Goal: Task Accomplishment & Management: Manage account settings

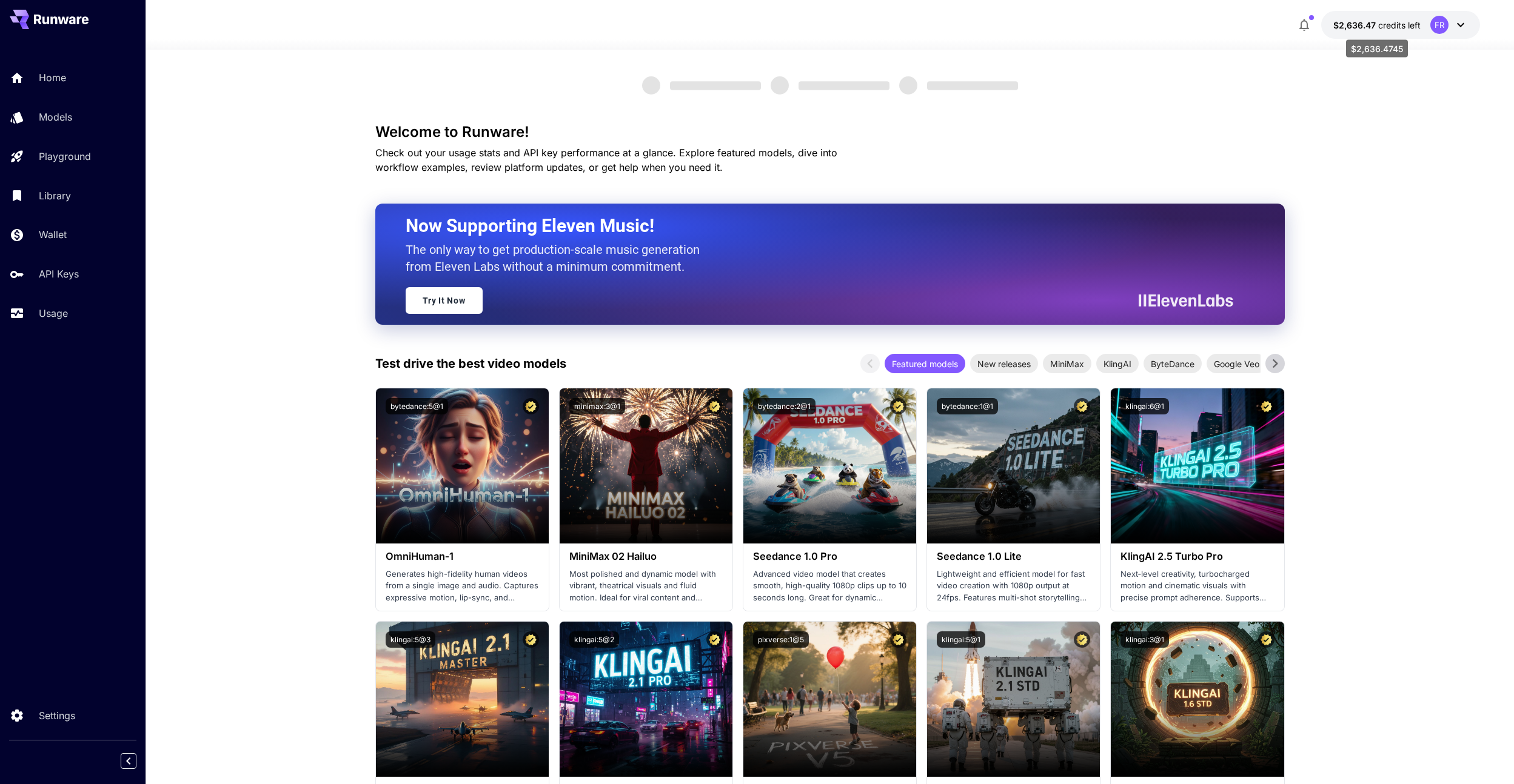
click at [1376, 30] on span "$2,636.47" at bounding box center [1356, 25] width 45 height 11
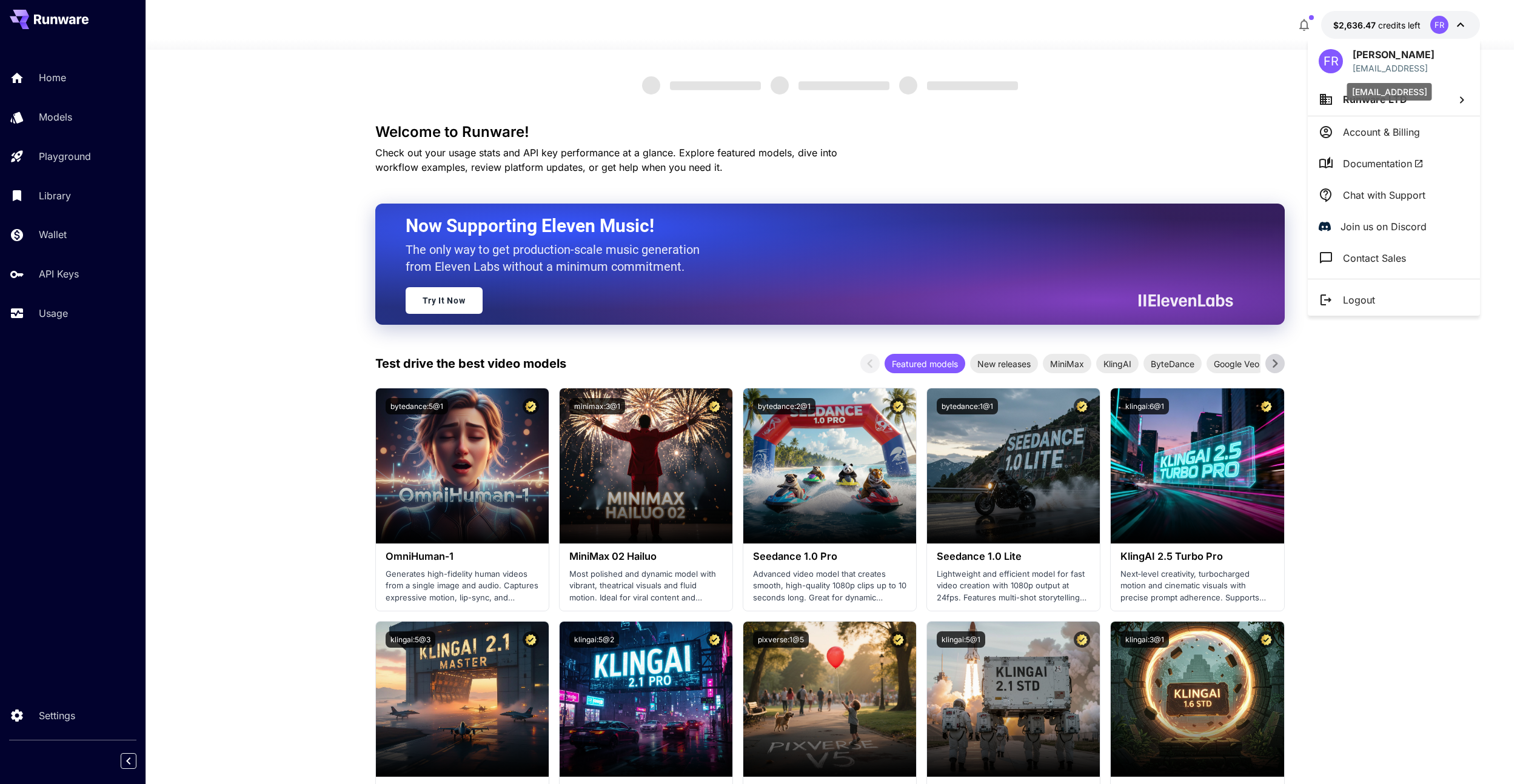
click at [1373, 100] on div "[EMAIL_ADDRESS]" at bounding box center [1389, 89] width 87 height 28
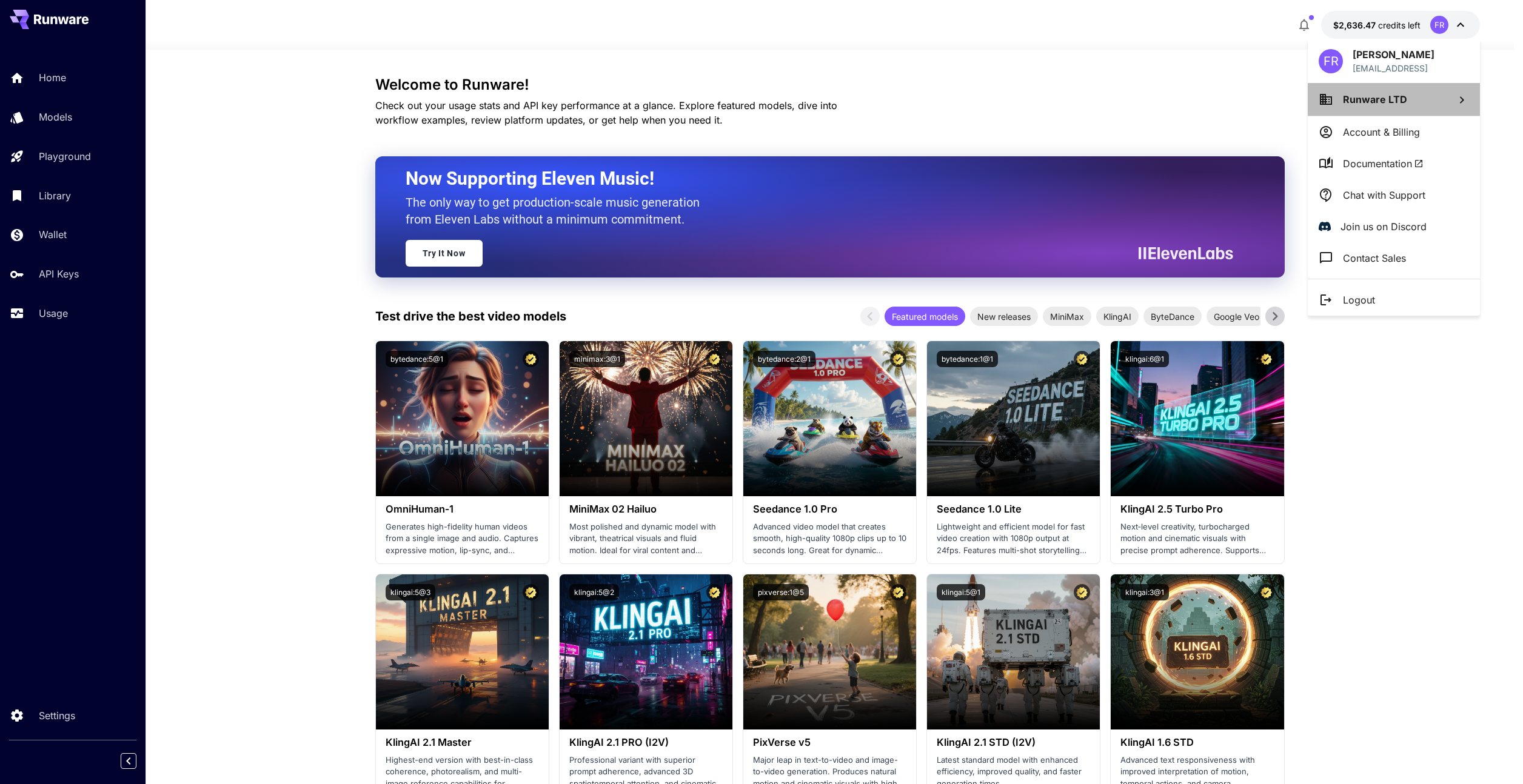
click at [1339, 101] on li "Runware LTD" at bounding box center [1394, 99] width 172 height 33
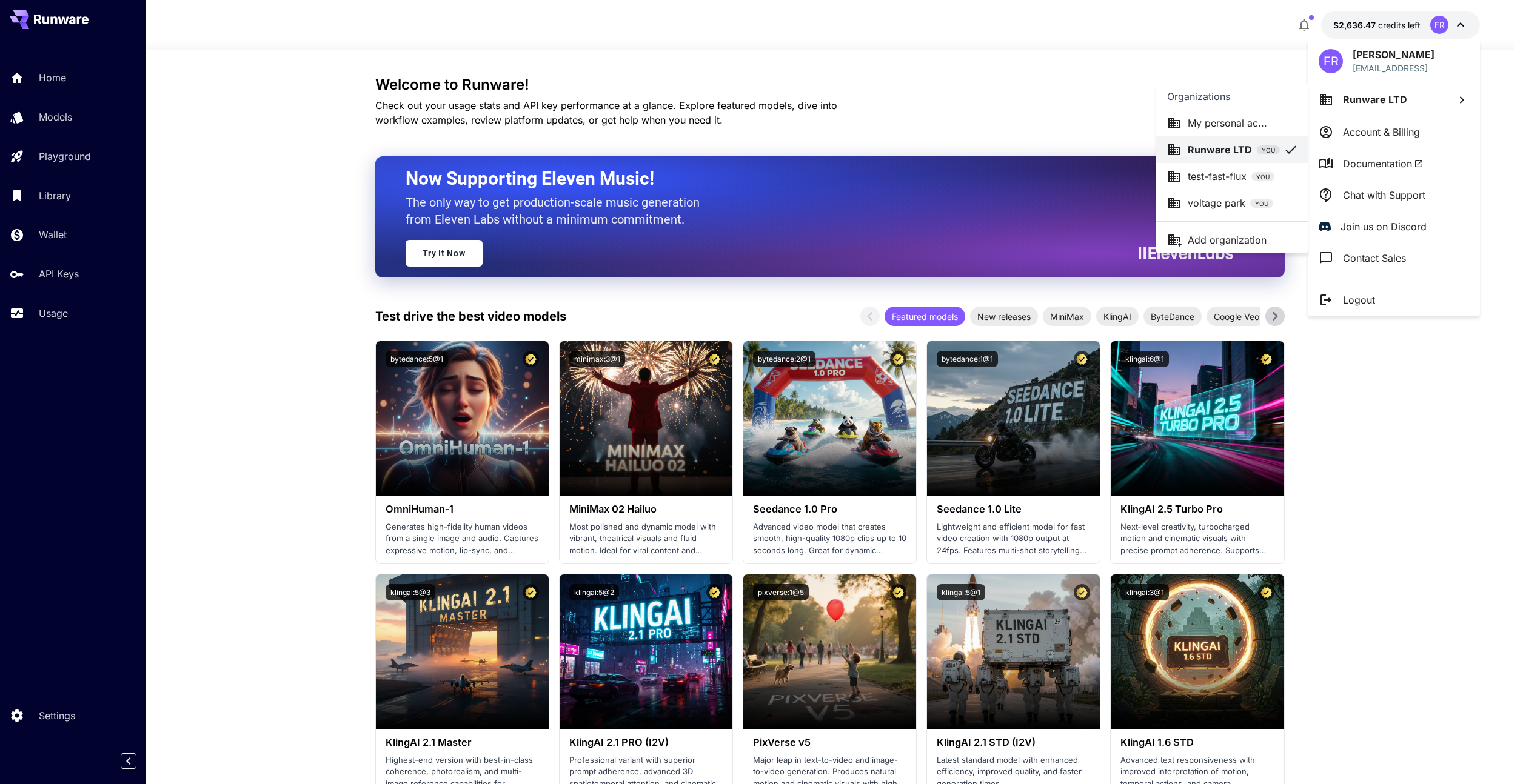
click at [1224, 177] on p "test-fast-flux" at bounding box center [1217, 177] width 59 height 14
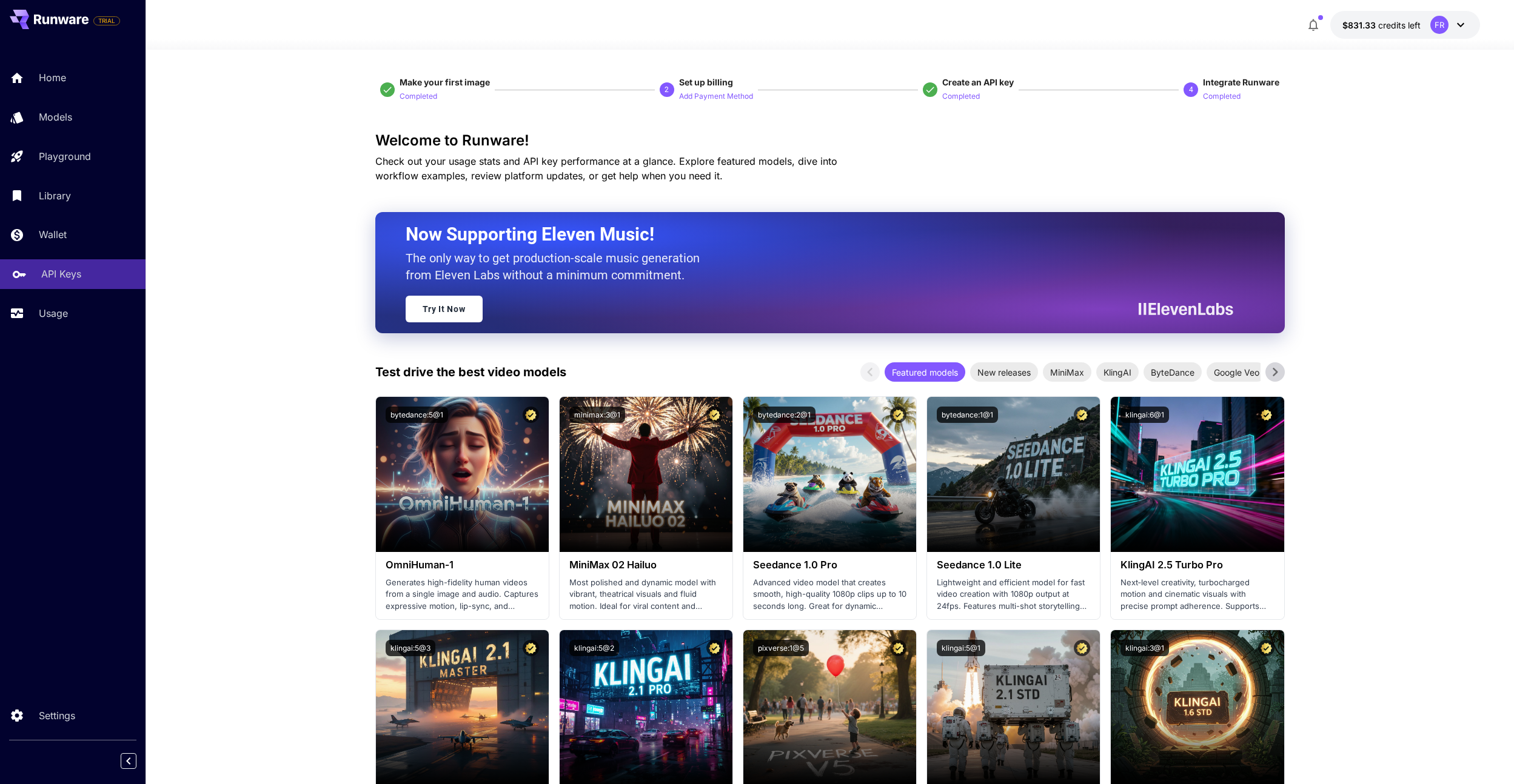
click at [75, 271] on p "API Keys" at bounding box center [61, 274] width 40 height 14
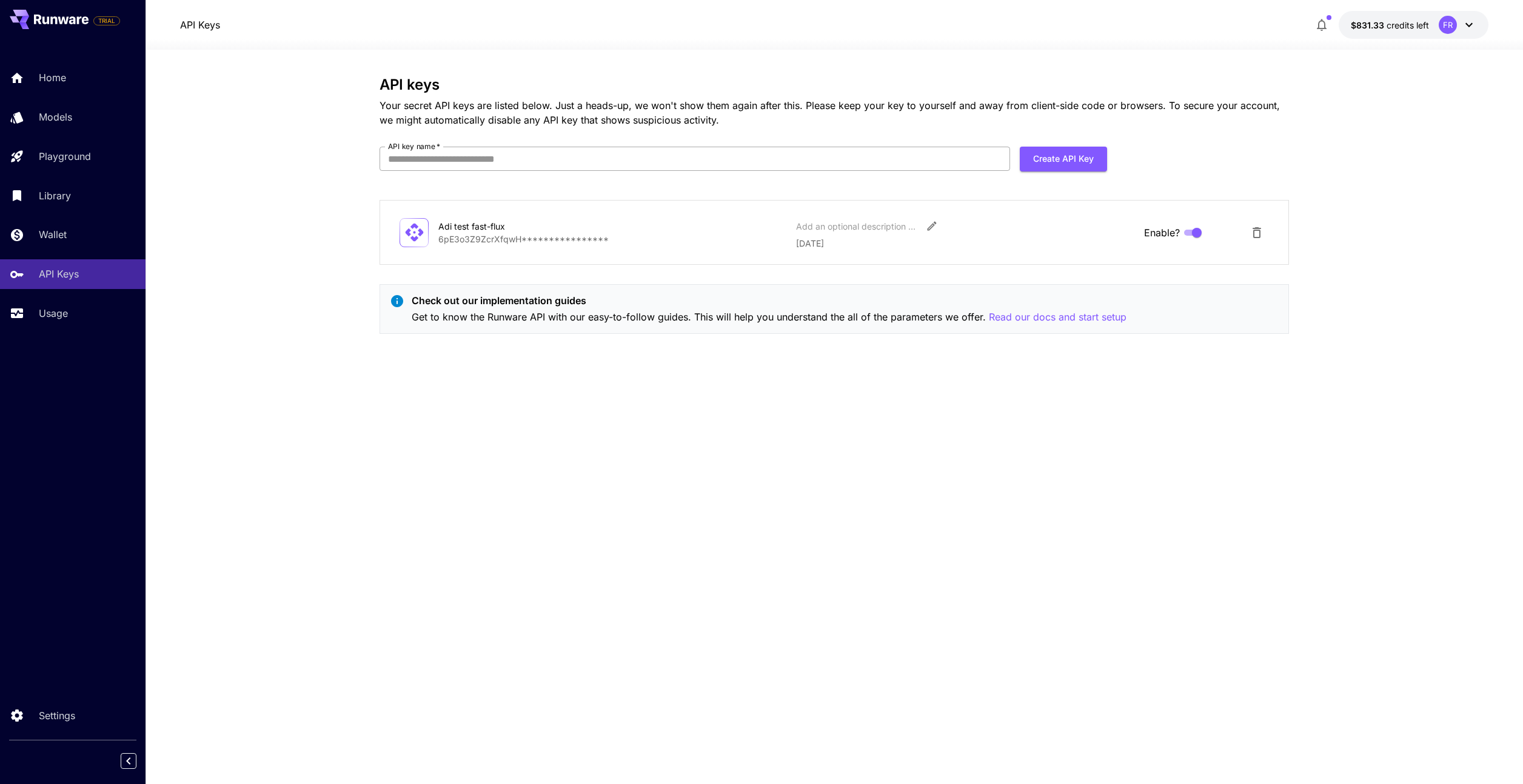
click at [797, 162] on input "API key name   *" at bounding box center [695, 158] width 630 height 24
type input "**********"
click at [1090, 153] on button "Create API Key" at bounding box center [1063, 159] width 87 height 25
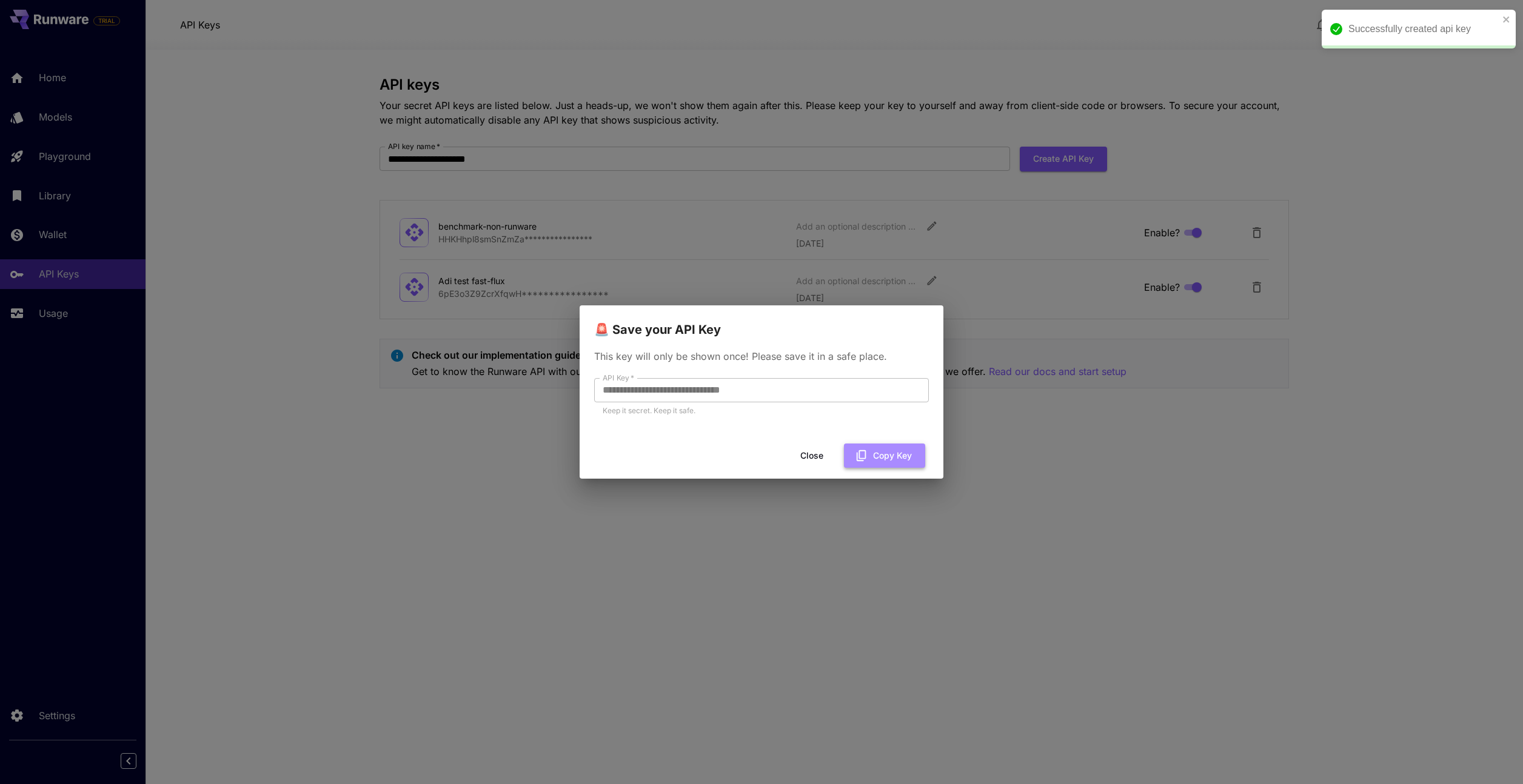
click at [881, 462] on button "Copy Key" at bounding box center [885, 456] width 81 height 25
click at [814, 456] on button "Close" at bounding box center [811, 456] width 55 height 25
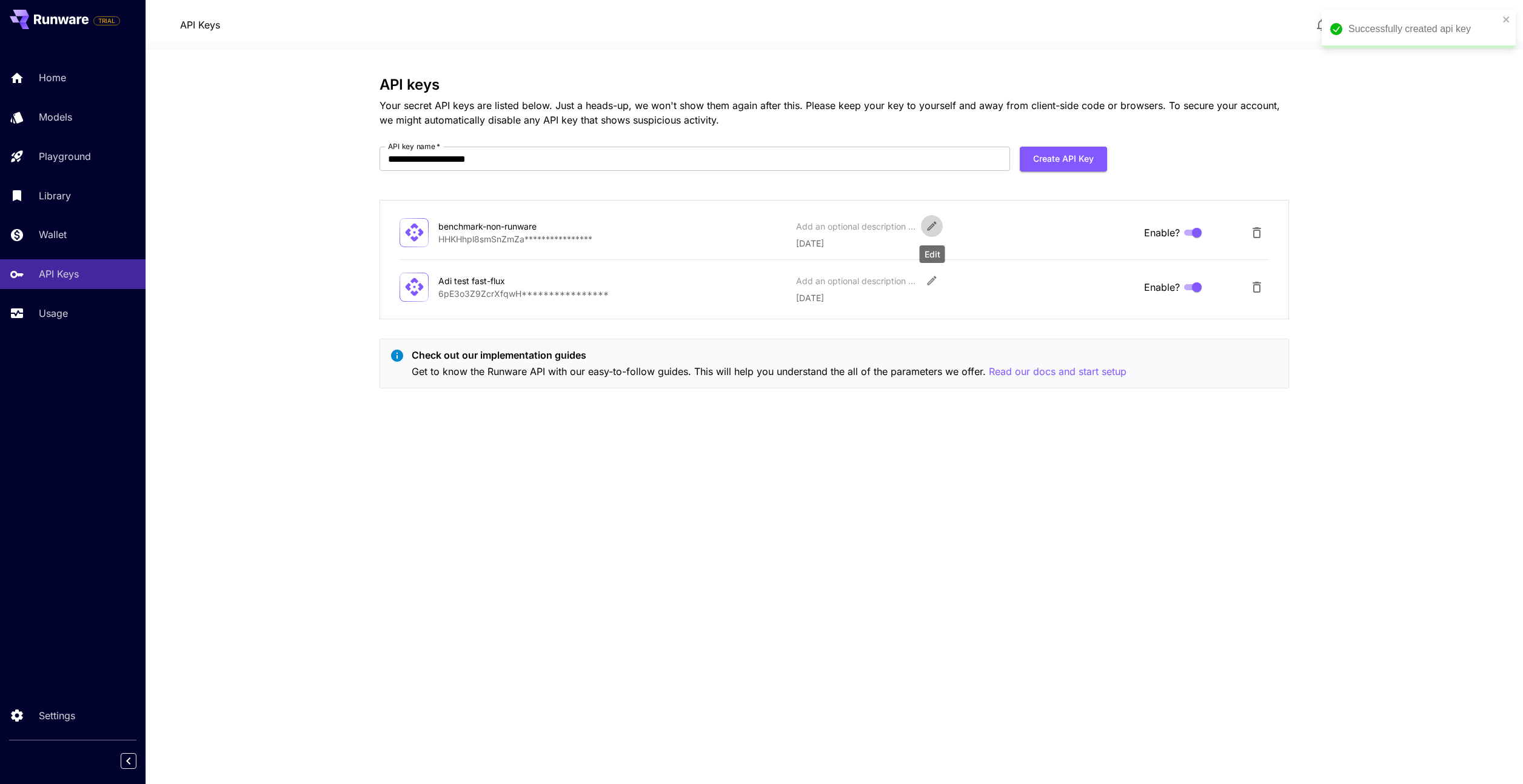
click at [932, 225] on icon "Edit" at bounding box center [931, 226] width 12 height 12
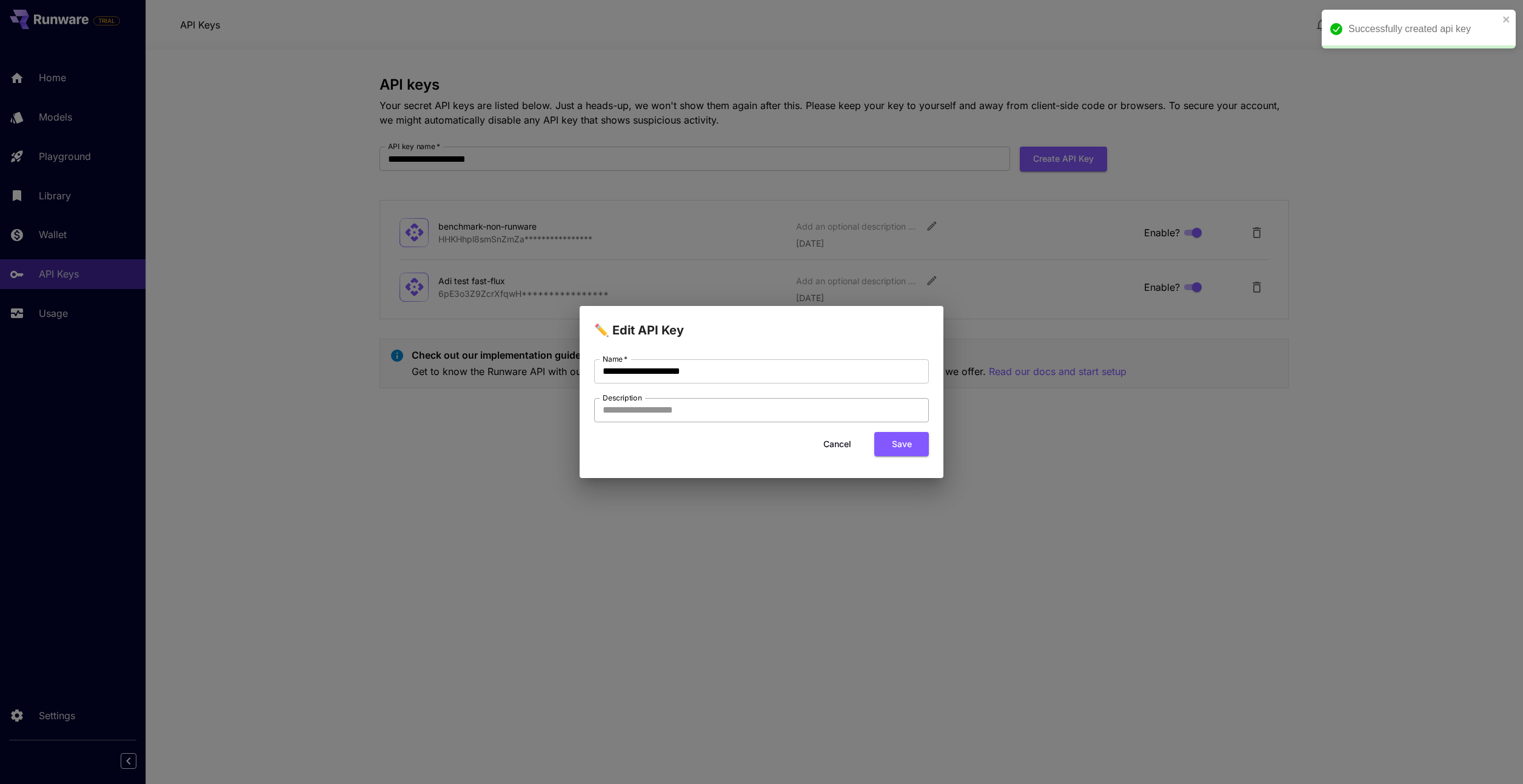
click at [723, 416] on input "Description" at bounding box center [762, 410] width 335 height 24
type input "**********"
click at [909, 453] on button "Save" at bounding box center [901, 445] width 55 height 25
